Goal: Task Accomplishment & Management: Use online tool/utility

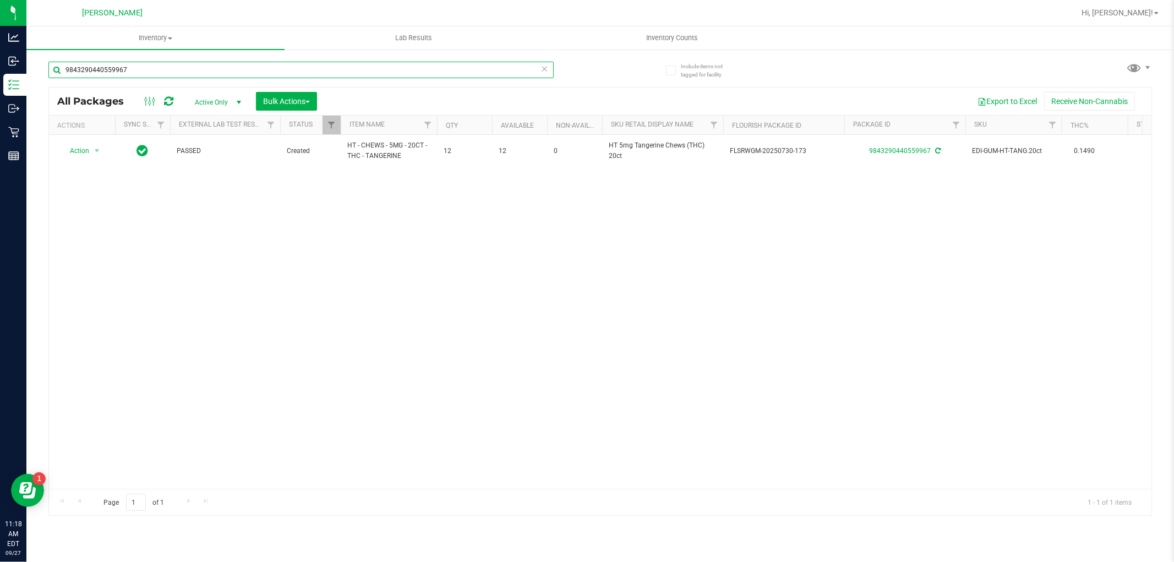
click at [133, 64] on input "9843290440559967" at bounding box center [300, 70] width 505 height 17
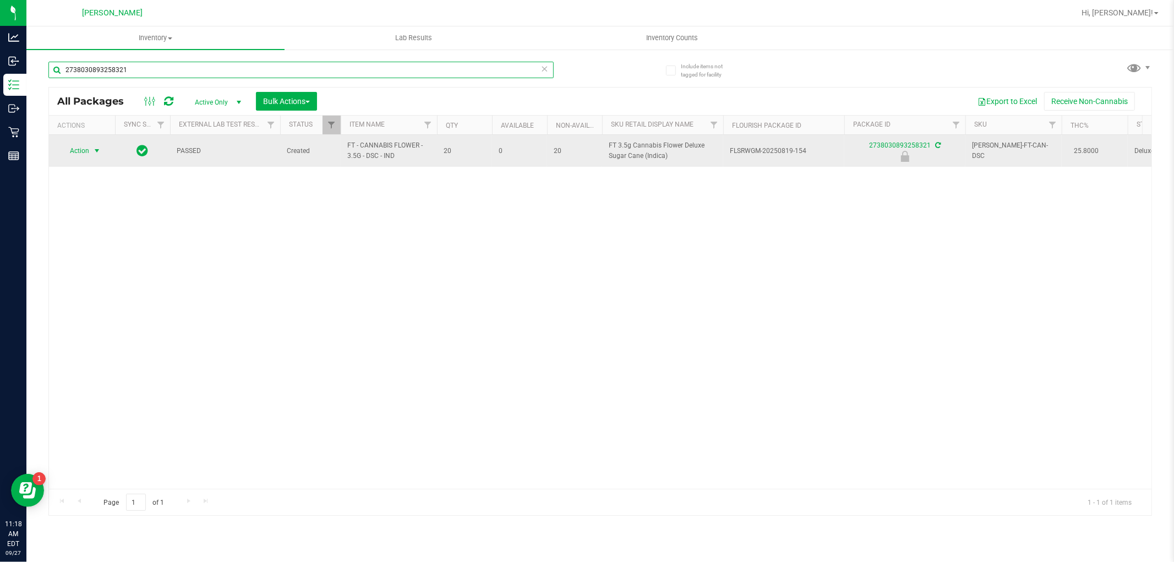
type input "2738030893258321"
click at [87, 152] on span "Action" at bounding box center [75, 150] width 30 height 15
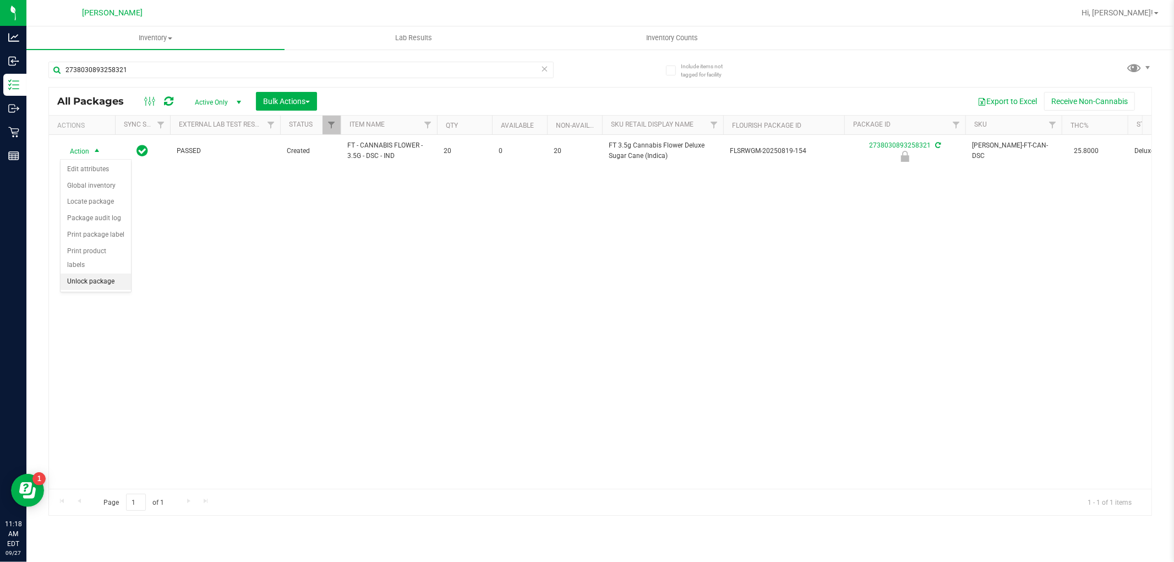
click at [86, 287] on li "Unlock package" at bounding box center [96, 282] width 70 height 17
